Goal: Task Accomplishment & Management: Manage account settings

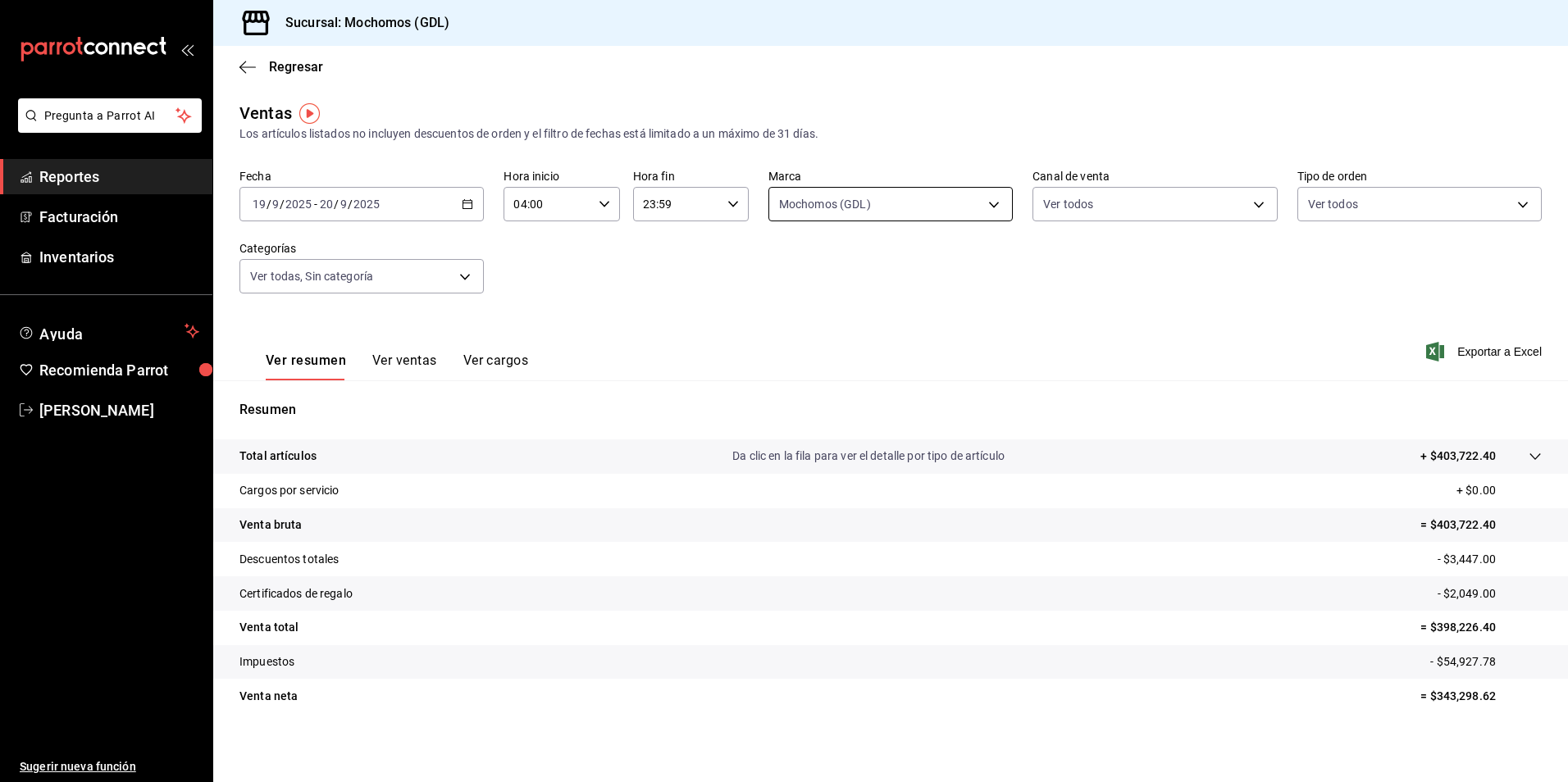
click at [950, 200] on body "Pregunta a Parrot AI Reportes Facturación Inventarios Ayuda Recomienda Parrot […" at bounding box center [784, 391] width 1568 height 782
click at [816, 306] on li "Mochomos (GDL)" at bounding box center [884, 322] width 240 height 37
checkbox input "false"
click at [834, 356] on span "[PERSON_NAME] (GDL)" at bounding box center [903, 360] width 190 height 17
type input "9cac9703-0c5a-4d8b-addd-5b6b571d65b9"
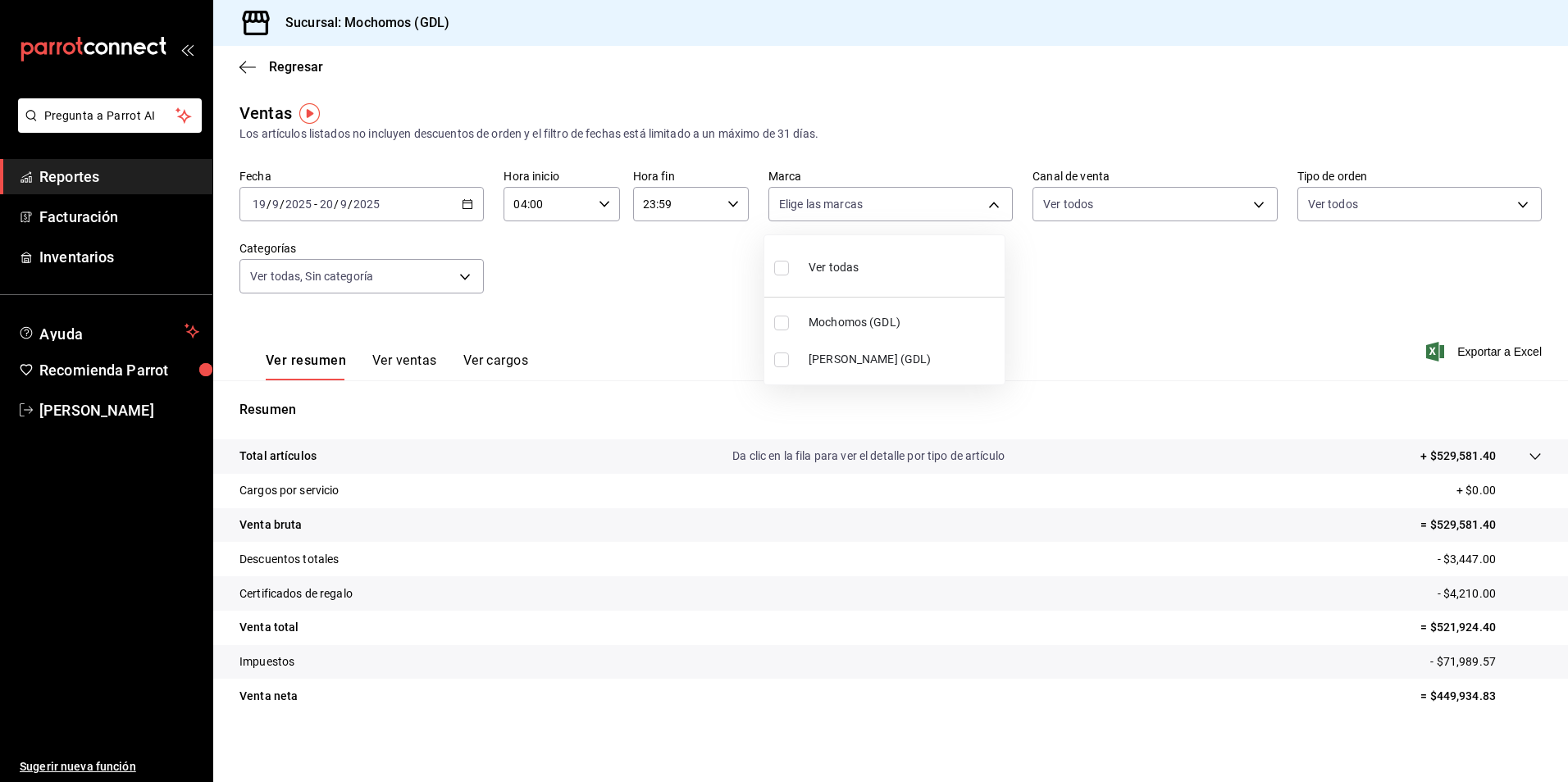
checkbox input "true"
click at [1241, 313] on div at bounding box center [784, 391] width 1568 height 782
